Goal: Task Accomplishment & Management: Use online tool/utility

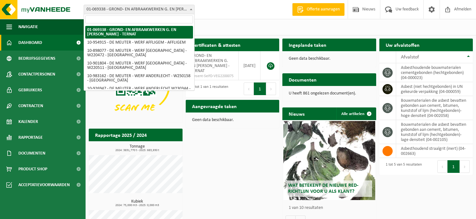
click at [143, 7] on span "01-069338 - GROND- EN AFBRAAKWERKEN G. EN [PERSON_NAME] - TERNAT" at bounding box center [139, 9] width 110 height 9
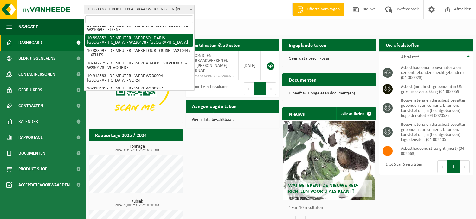
scroll to position [655, 0]
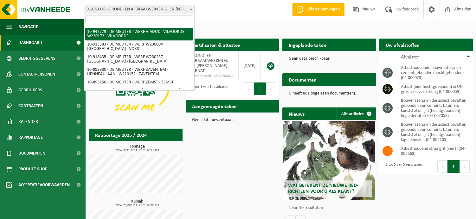
select select "139972"
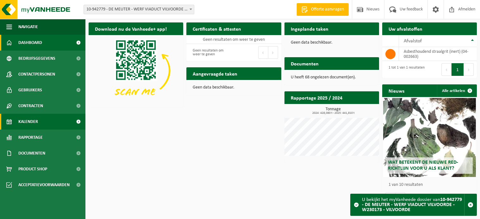
click at [31, 124] on span "Kalender" at bounding box center [28, 122] width 20 height 16
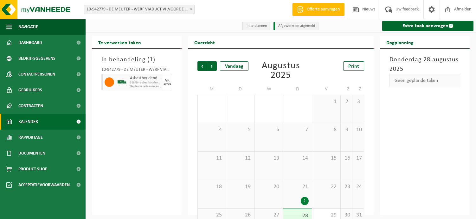
scroll to position [25, 0]
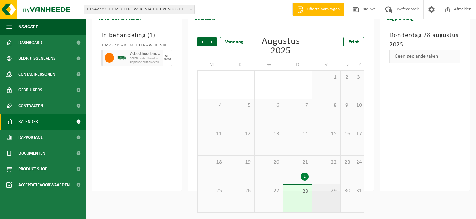
click at [334, 189] on span "29" at bounding box center [326, 191] width 22 height 7
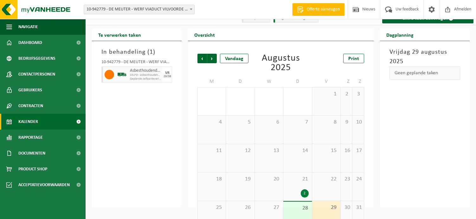
scroll to position [0, 0]
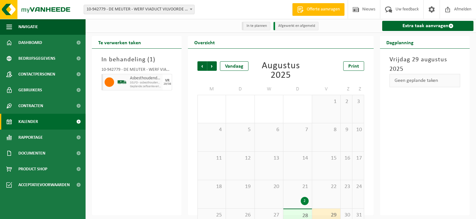
click at [43, 118] on link "Kalender" at bounding box center [42, 122] width 85 height 16
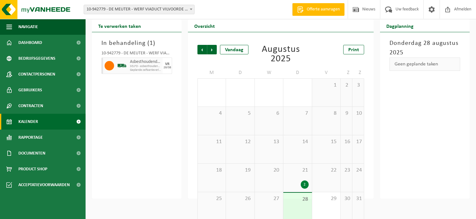
scroll to position [25, 0]
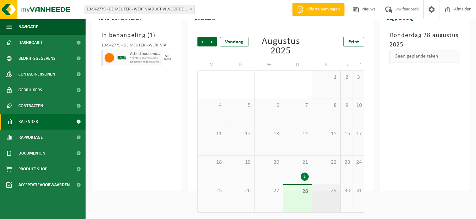
click at [323, 199] on div "29" at bounding box center [326, 199] width 28 height 28
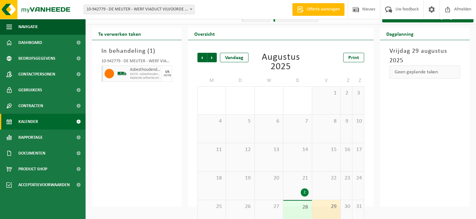
scroll to position [0, 0]
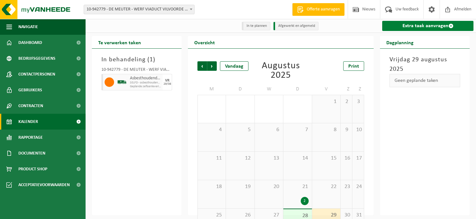
click at [420, 27] on link "Extra taak aanvragen" at bounding box center [427, 26] width 91 height 10
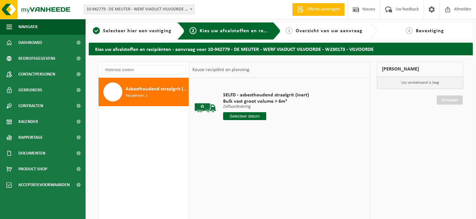
click at [255, 116] on input "text" at bounding box center [244, 116] width 43 height 8
click at [271, 193] on div "29" at bounding box center [273, 193] width 11 height 10
type input "Van 2025-08-29"
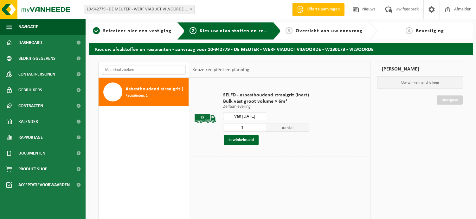
click at [270, 192] on div "29" at bounding box center [273, 195] width 11 height 10
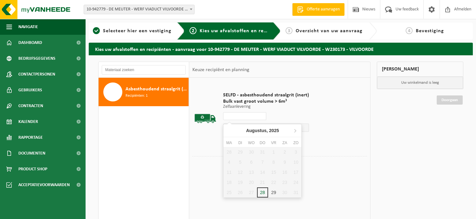
click at [326, 145] on td "SELFD - asbesthoudend straalgrit (inert) Bulk vast groot volume > 6m³ Zelfaanle…" at bounding box center [292, 118] width 149 height 75
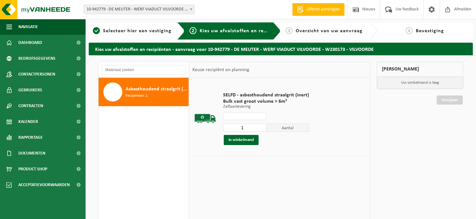
click at [255, 116] on input "text" at bounding box center [244, 116] width 43 height 8
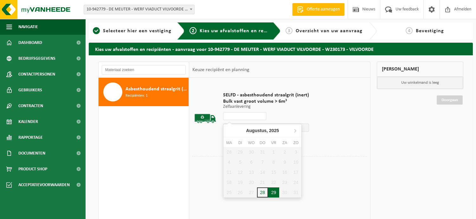
click at [273, 194] on div "29" at bounding box center [273, 193] width 11 height 10
type input "Van [DATE]"
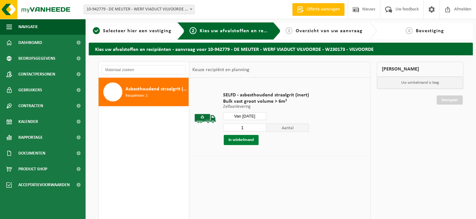
click at [248, 139] on button "In winkelmand" at bounding box center [241, 140] width 35 height 10
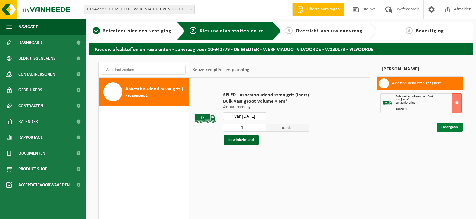
click at [441, 126] on link "Doorgaan" at bounding box center [449, 127] width 26 height 9
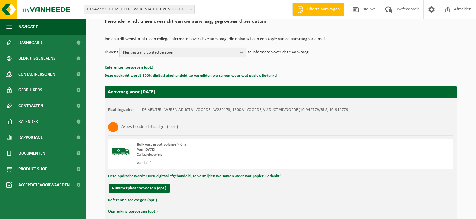
scroll to position [85, 0]
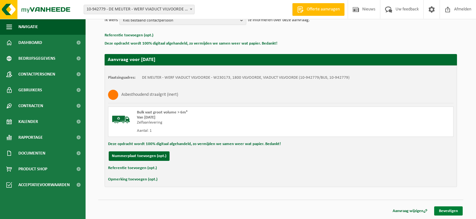
click at [451, 211] on link "Bevestigen" at bounding box center [448, 211] width 28 height 9
